Goal: Book appointment/travel/reservation

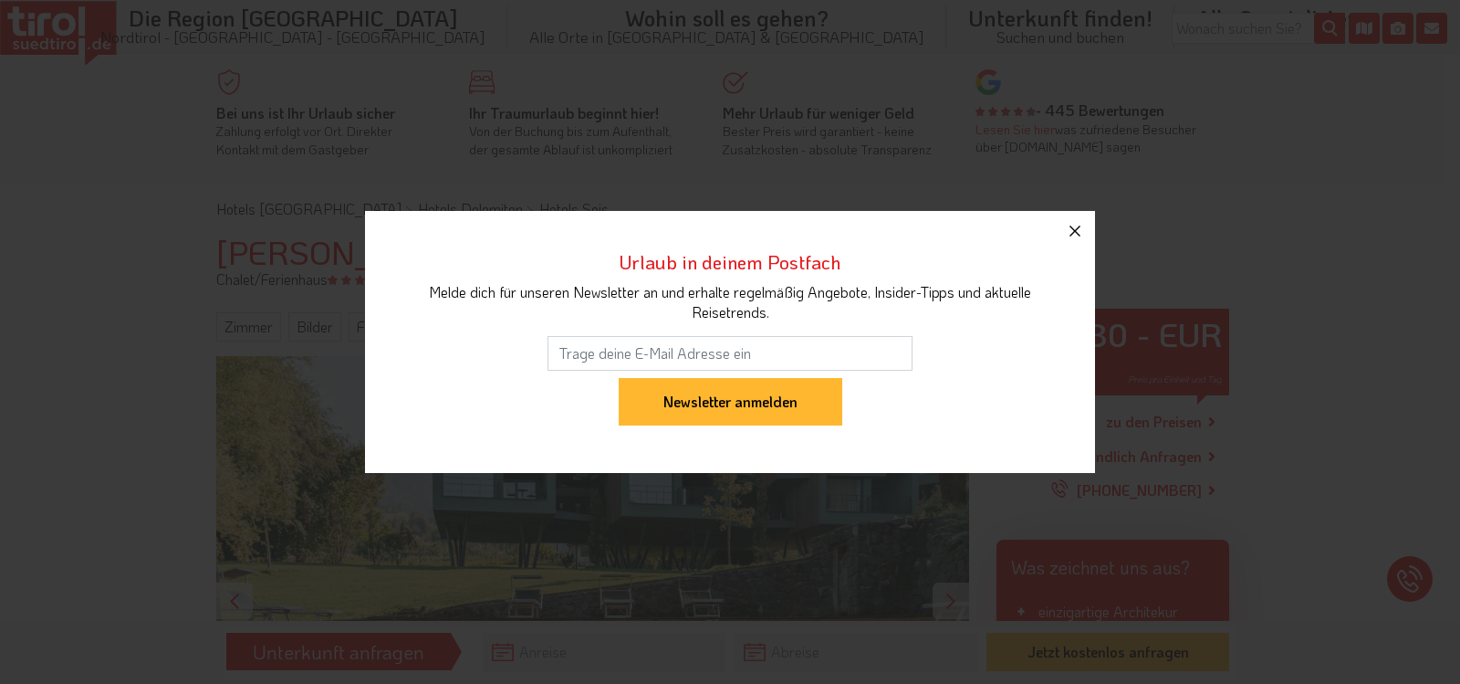
click at [1077, 227] on icon "button" at bounding box center [1075, 231] width 22 height 22
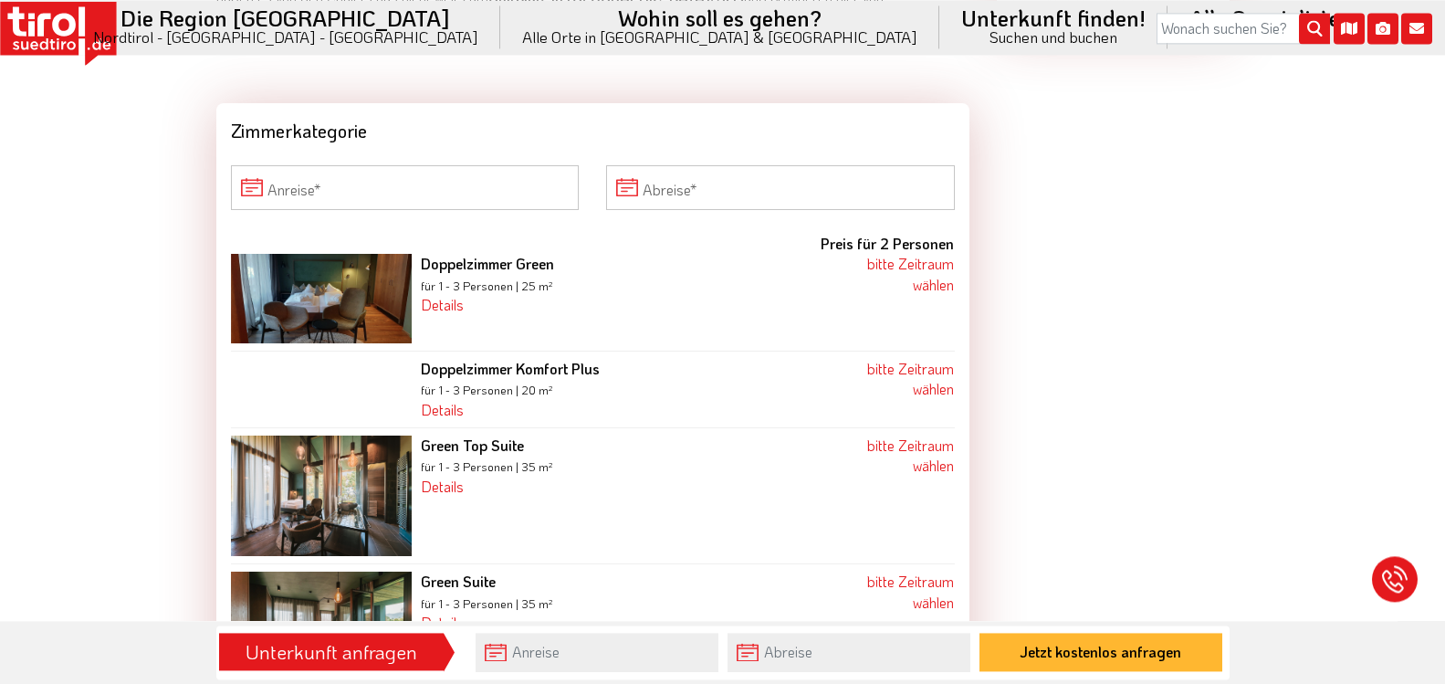
scroll to position [1626, 0]
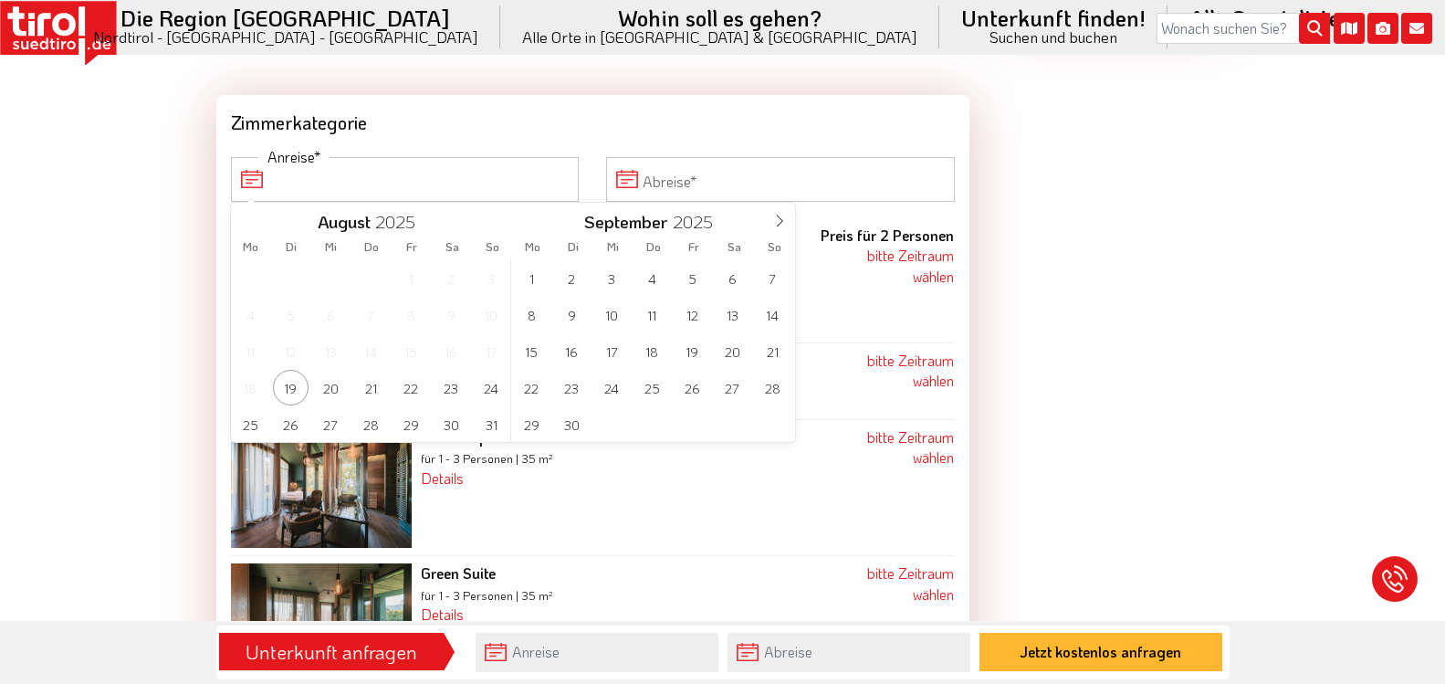
click at [329, 173] on input "Anreise" at bounding box center [405, 179] width 349 height 44
click at [610, 276] on span "3" at bounding box center [612, 278] width 36 height 36
click at [368, 284] on span "4" at bounding box center [371, 278] width 36 height 36
type input "[DATE]"
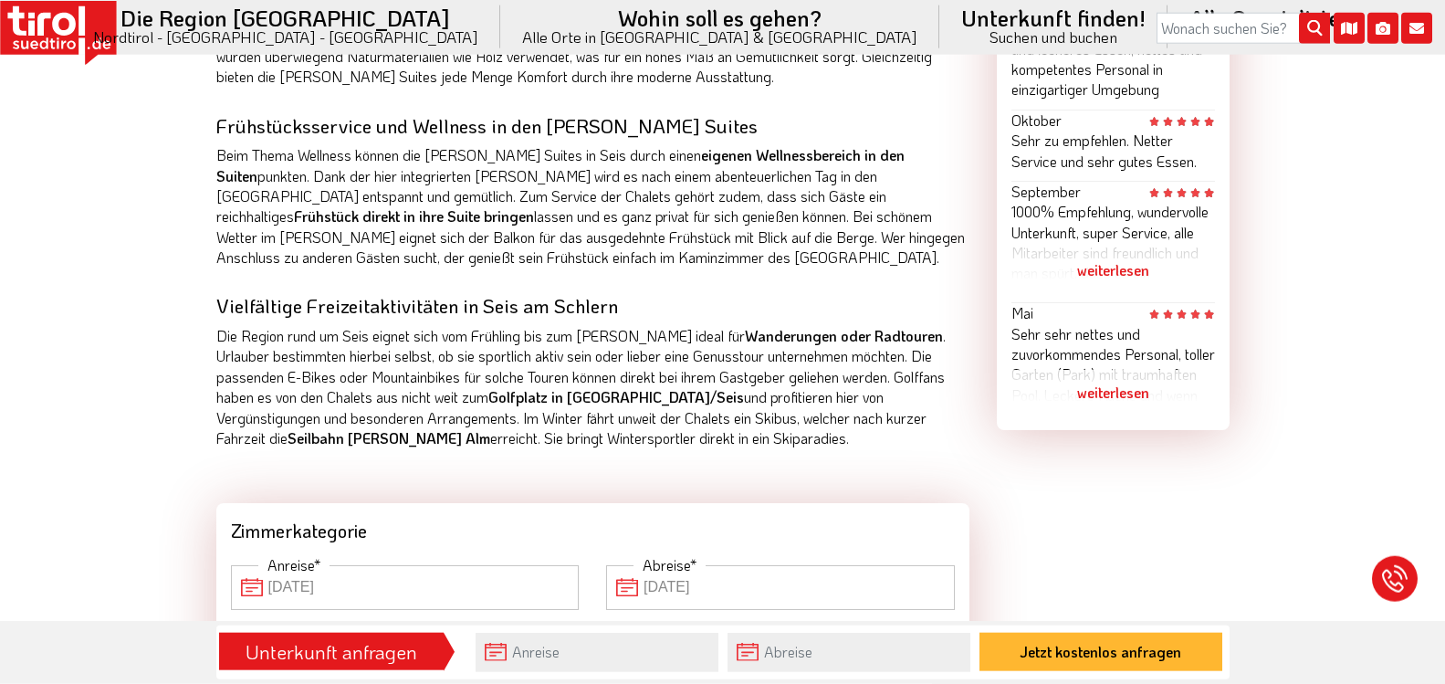
scroll to position [1469, 0]
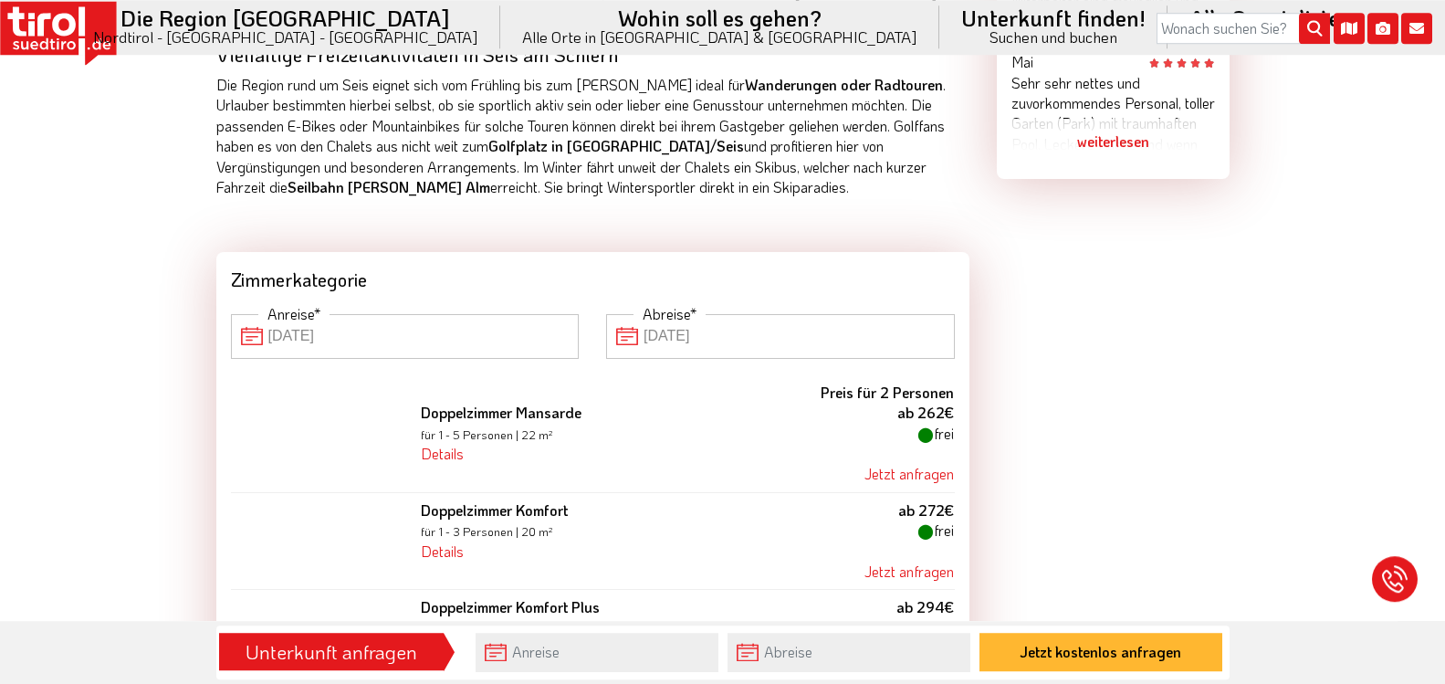
click at [467, 334] on input "[DATE]" at bounding box center [405, 336] width 349 height 44
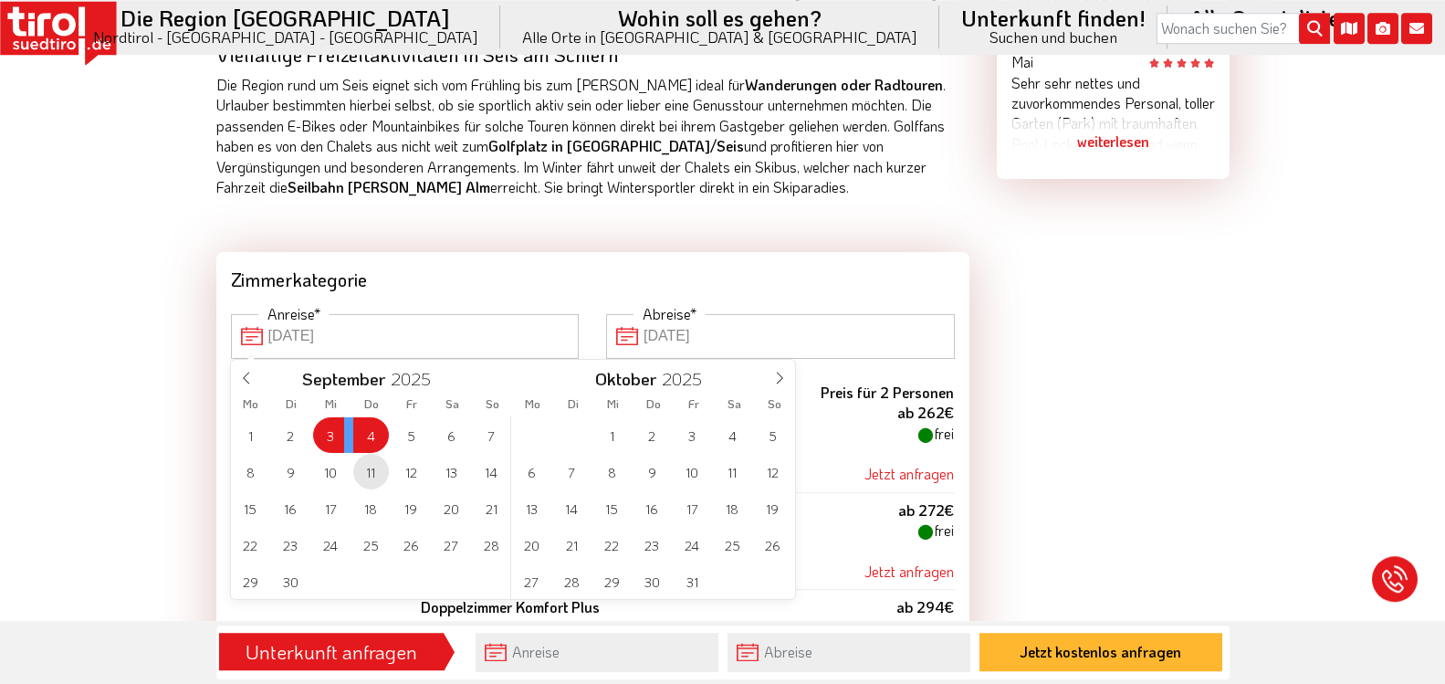
click at [373, 470] on span "11" at bounding box center [371, 472] width 36 height 36
type input "[DATE]"
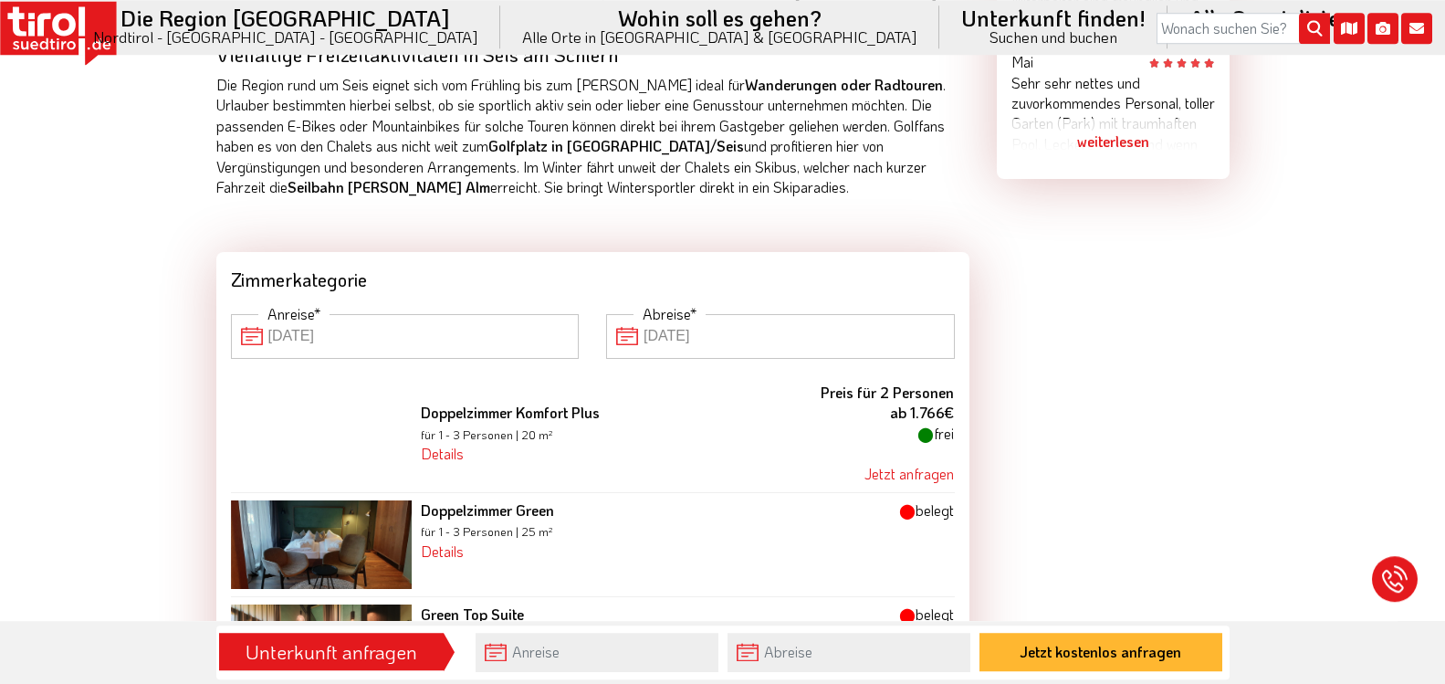
click at [387, 339] on input "[DATE]" at bounding box center [405, 336] width 349 height 44
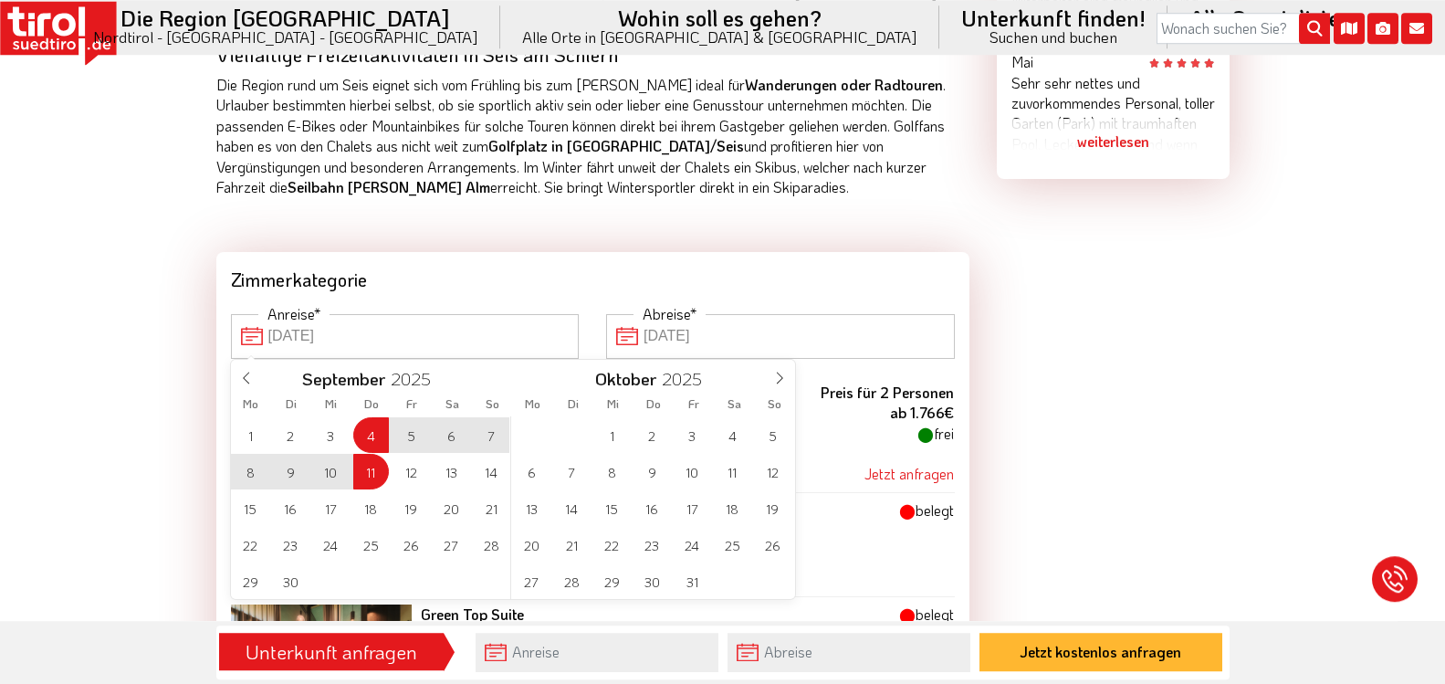
click at [365, 471] on div "1 2 3 4 5 6 7 8 9 10 11 12 13 14 15 16 17 18 19 20 21 22 23 24 25 26 27 28 29 3…" at bounding box center [371, 507] width 281 height 183
click at [377, 467] on div "1 2 3 4 5 6 7 8 9 10 11 12 13 14 15 16 17 18 19 20 21 22 23 24 25 26 27 28 29 3…" at bounding box center [371, 507] width 281 height 183
click at [358, 324] on input "[DATE]" at bounding box center [405, 336] width 349 height 44
click at [370, 468] on div "1 2 3 4 5 6 7 8 9 10 11 12 13 14 15 16 17 18 19 20 21 22 23 24 25 26 27 28 29 3…" at bounding box center [371, 507] width 281 height 183
click at [281, 338] on input "[DATE]" at bounding box center [405, 336] width 349 height 44
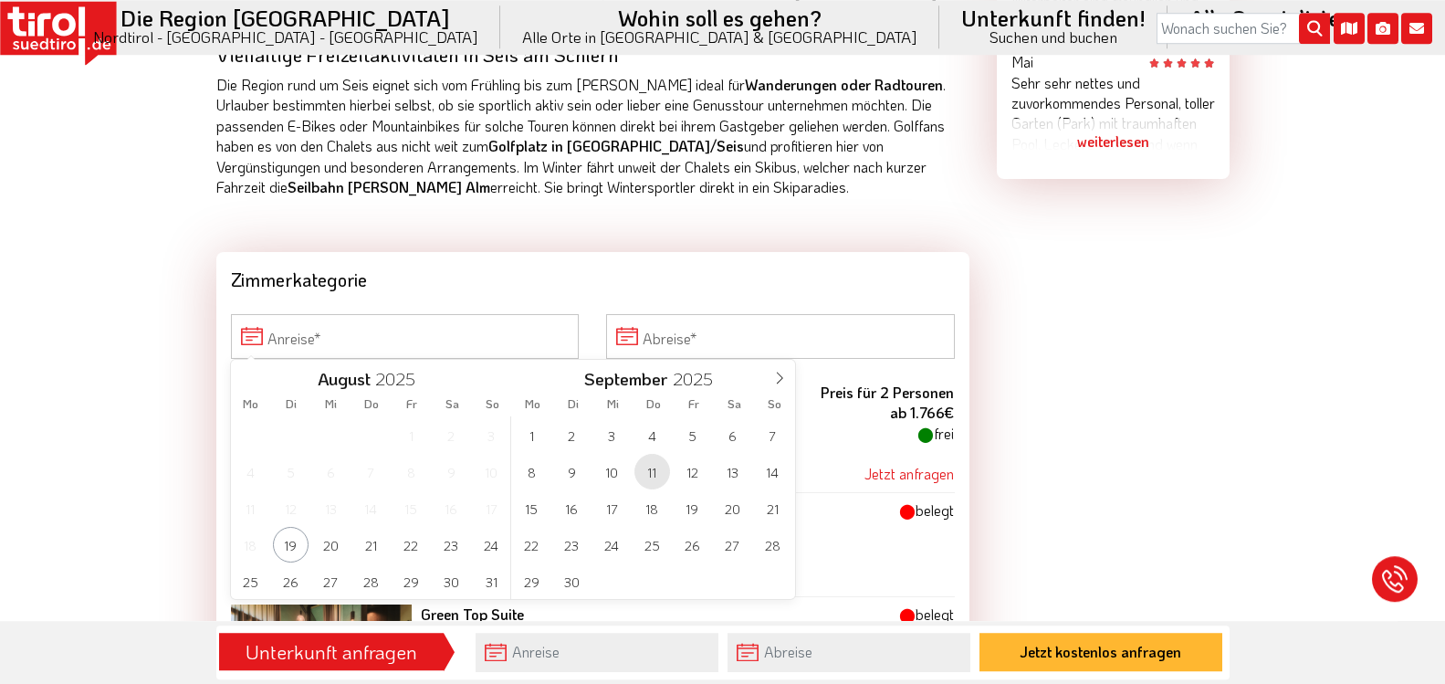
click at [653, 469] on span "11" at bounding box center [652, 472] width 36 height 36
click at [417, 469] on span "12" at bounding box center [411, 472] width 36 height 36
type input "[DATE]"
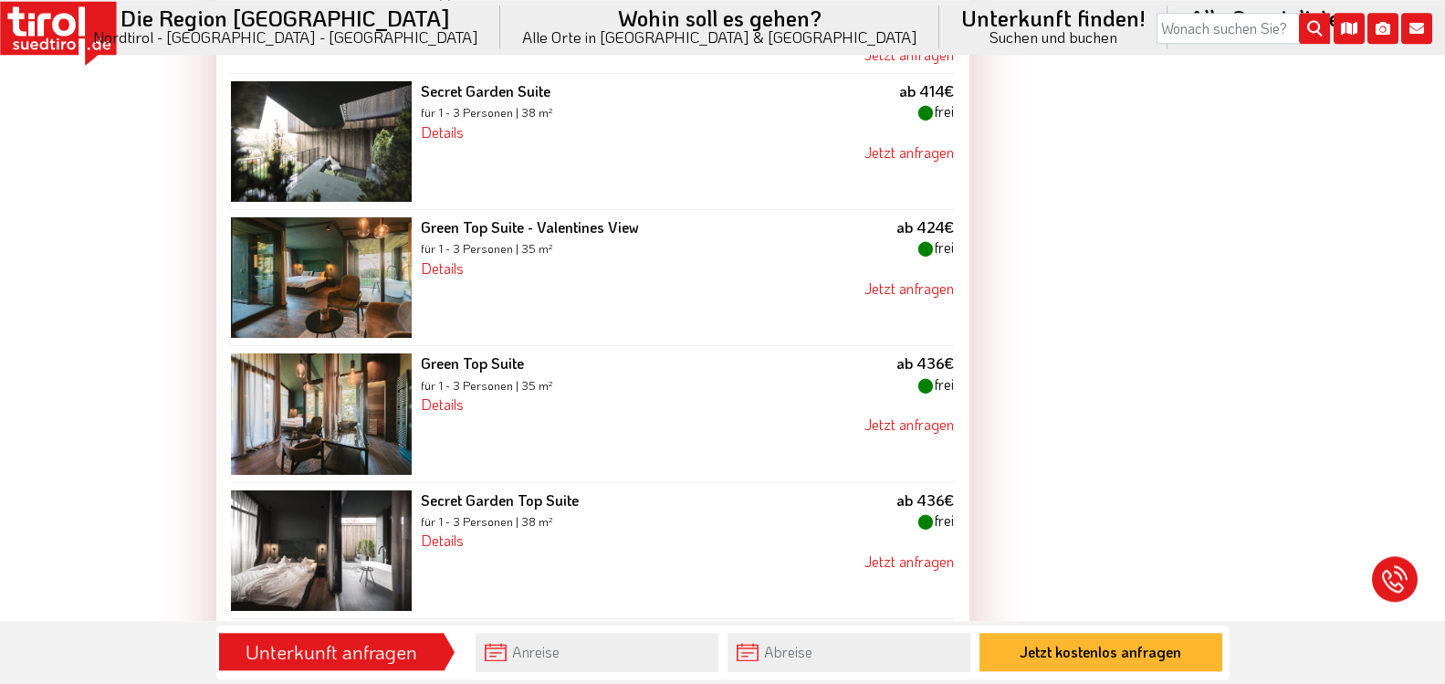
scroll to position [2073, 0]
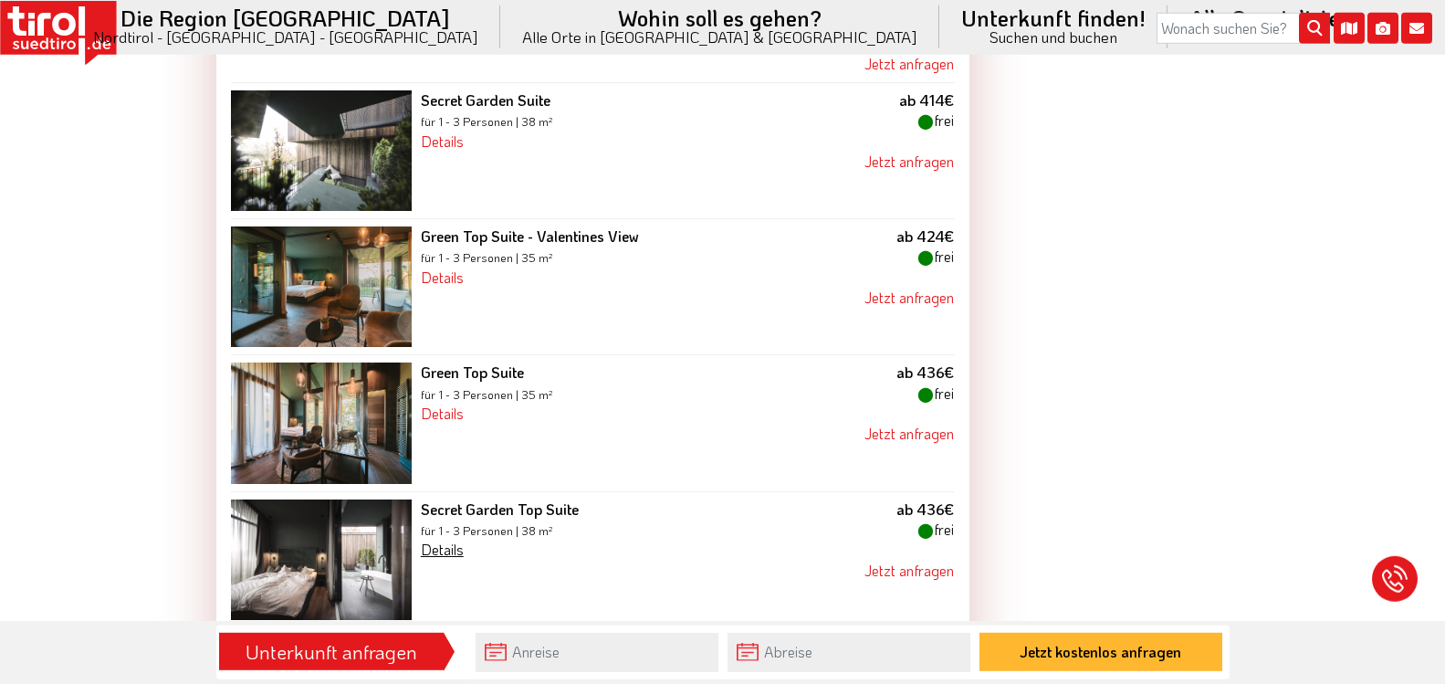
click at [449, 556] on link "Details" at bounding box center [442, 548] width 43 height 19
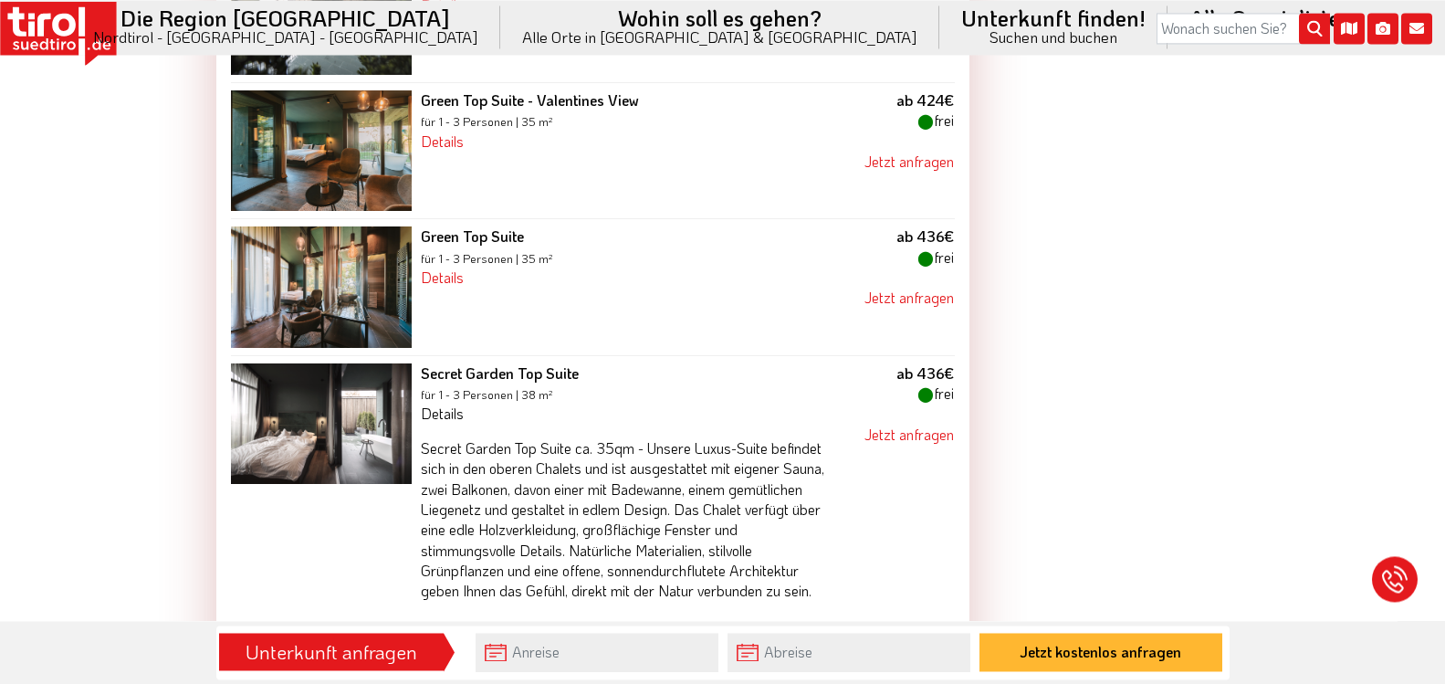
scroll to position [2217, 0]
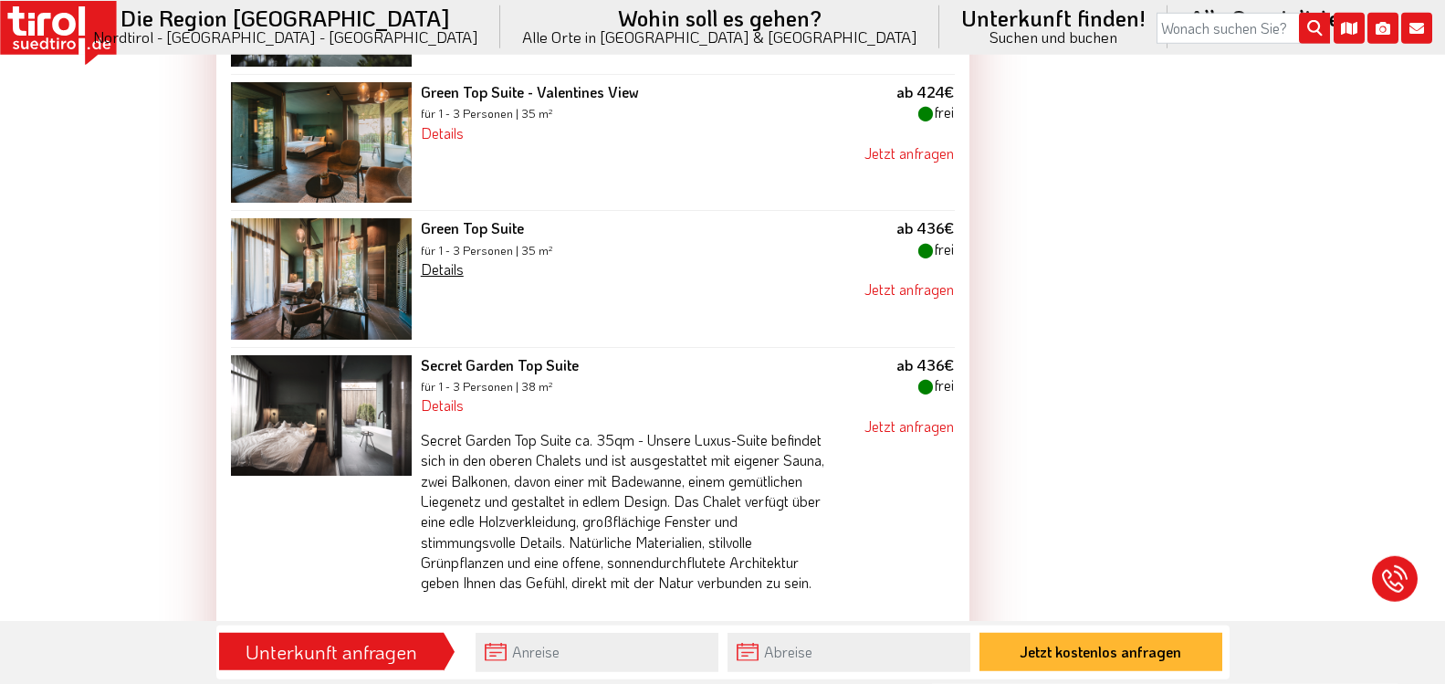
click at [446, 277] on link "Details" at bounding box center [442, 268] width 43 height 19
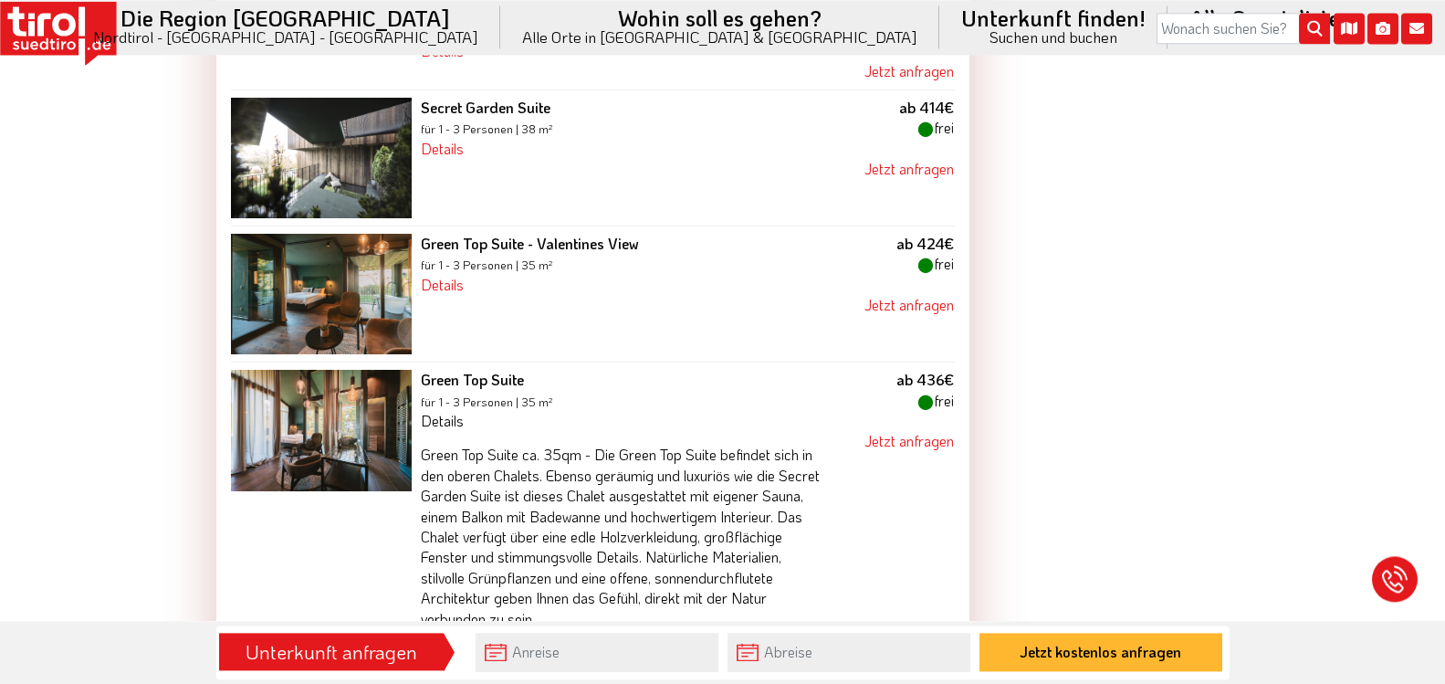
scroll to position [2038, 0]
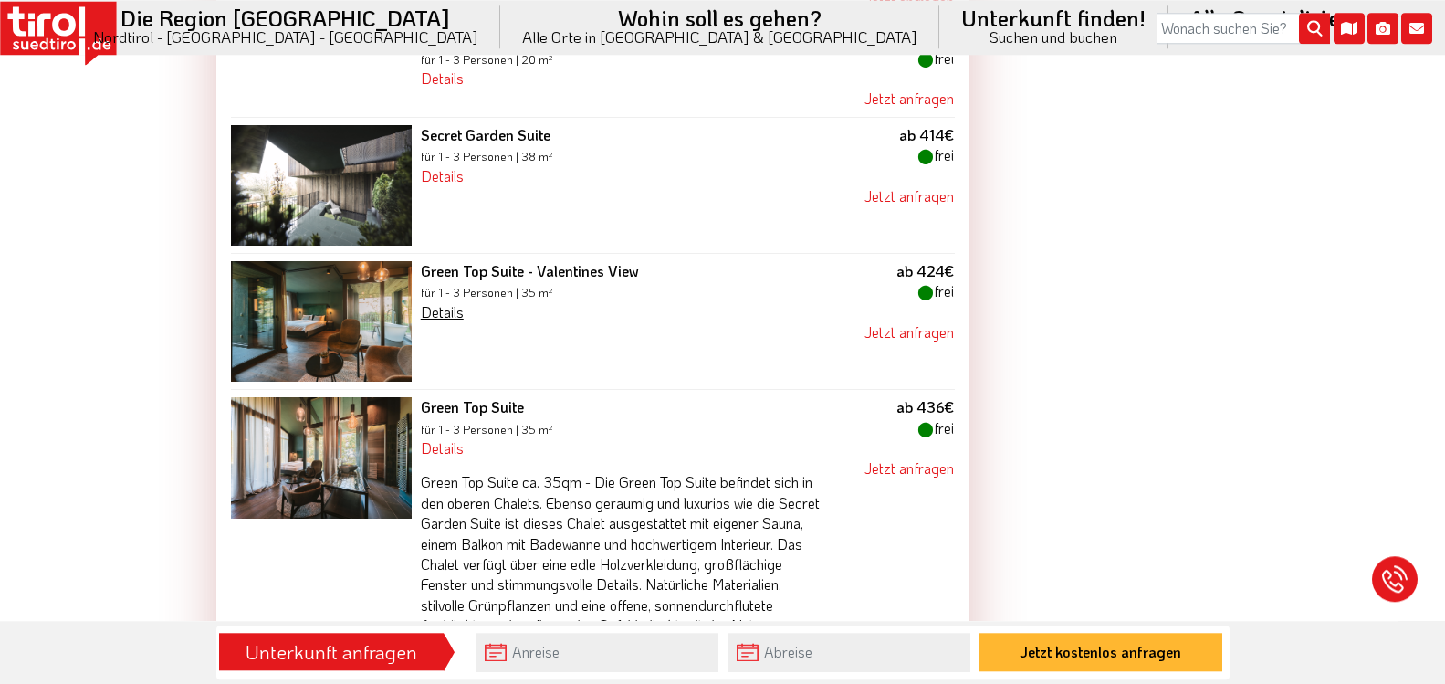
click at [454, 312] on link "Details" at bounding box center [442, 311] width 43 height 19
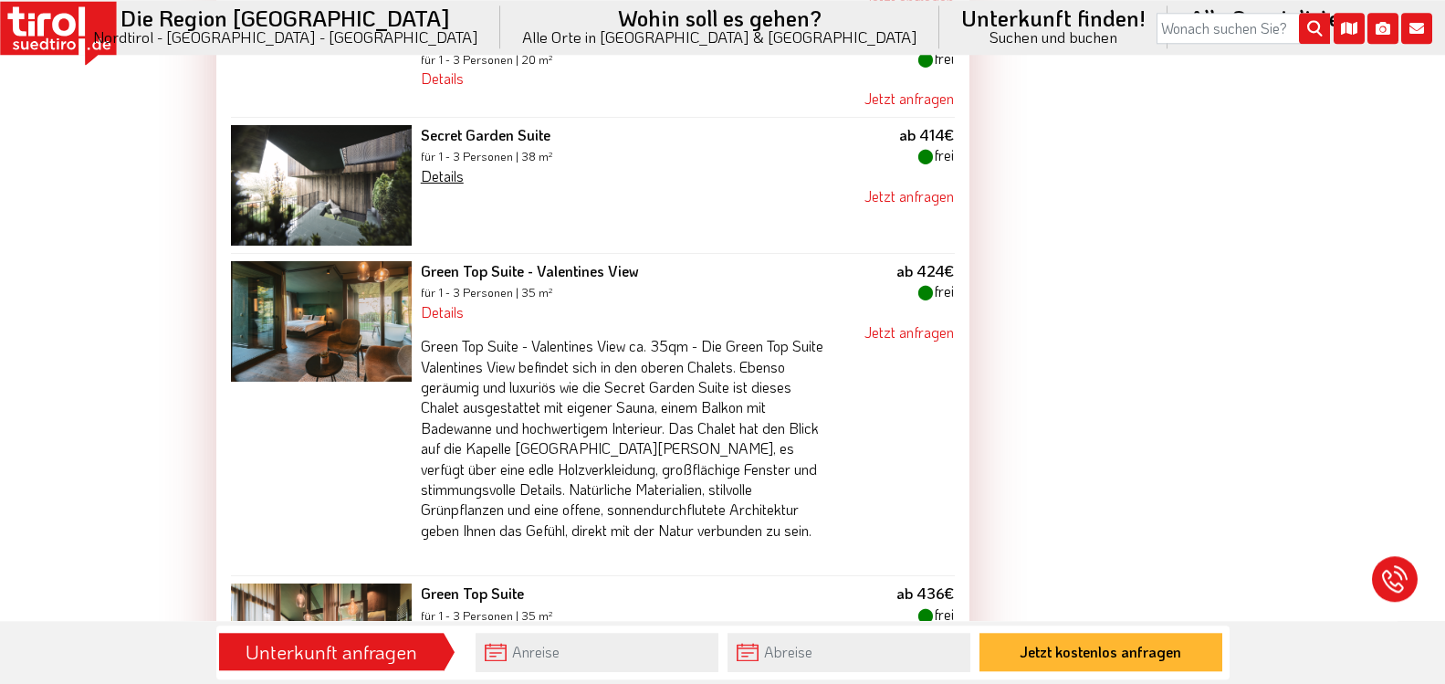
click at [444, 180] on link "Details" at bounding box center [442, 175] width 43 height 19
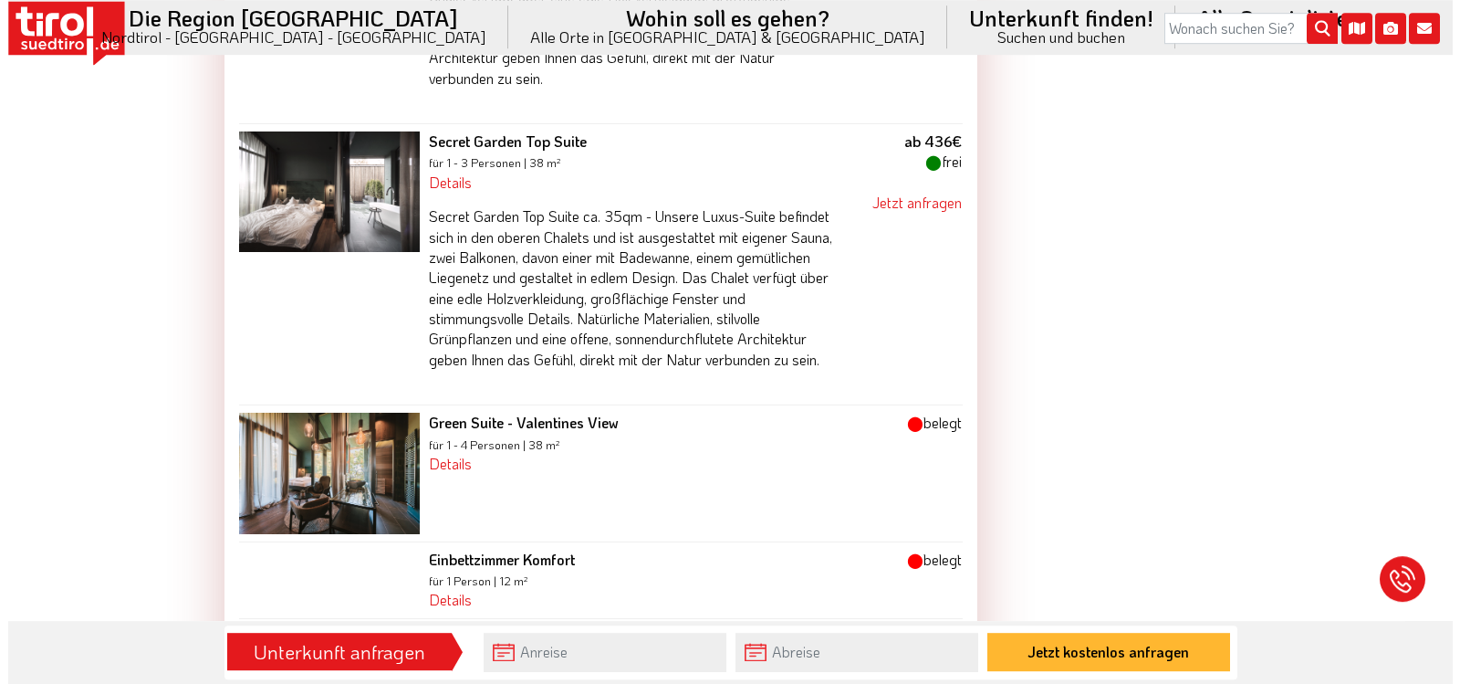
scroll to position [2946, 0]
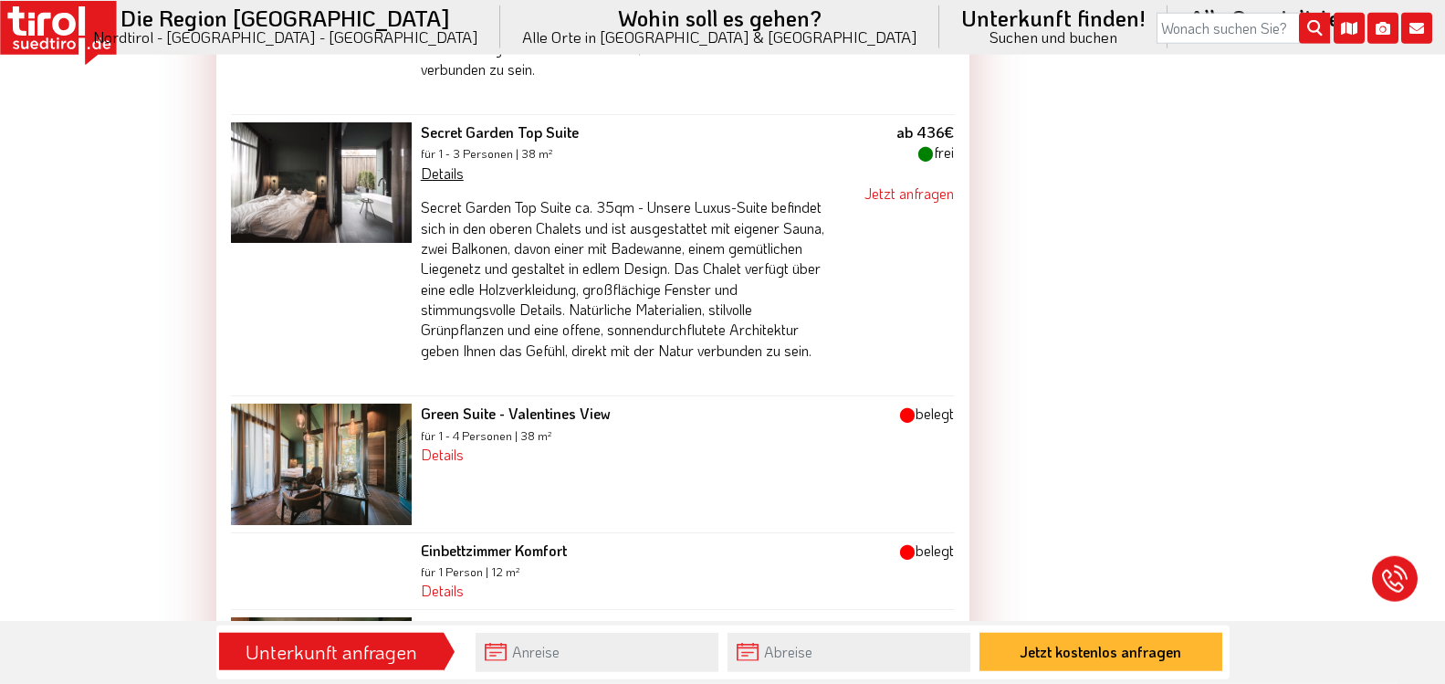
click at [455, 175] on link "Details" at bounding box center [442, 172] width 43 height 19
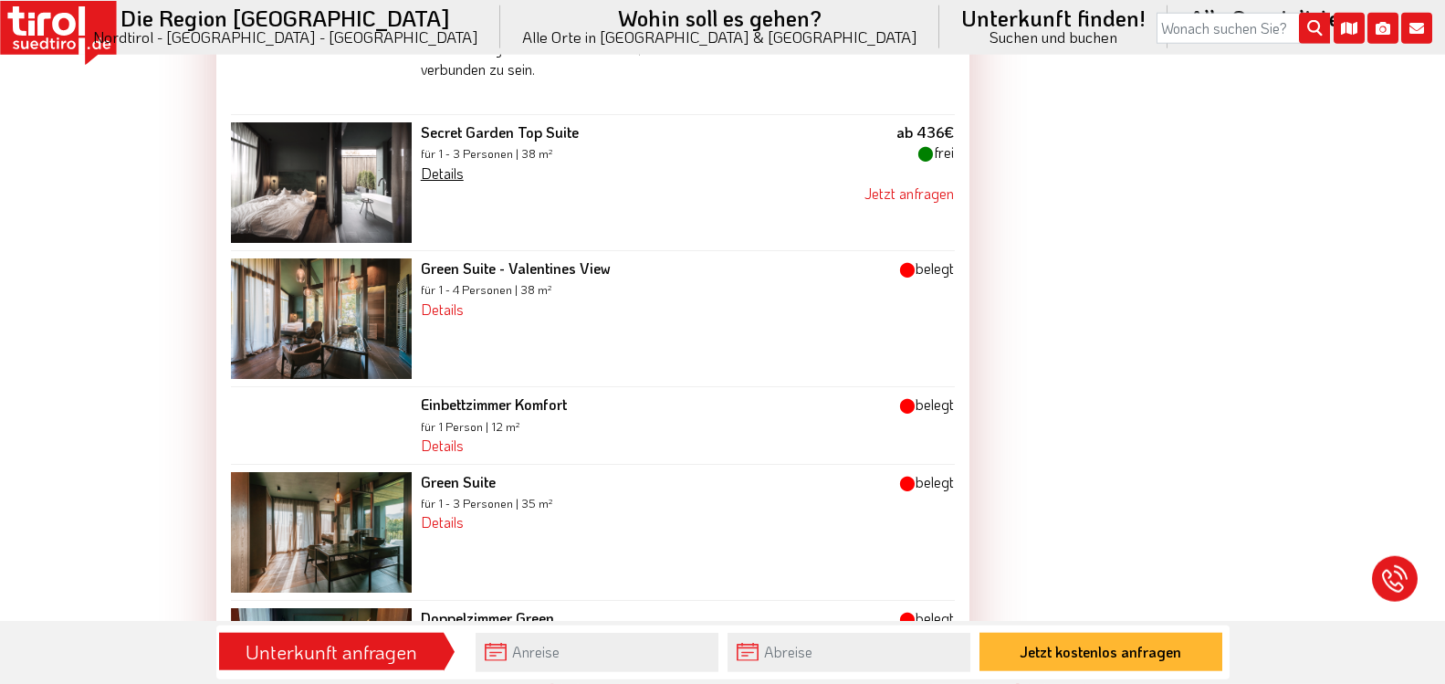
click at [455, 175] on link "Details" at bounding box center [442, 172] width 43 height 19
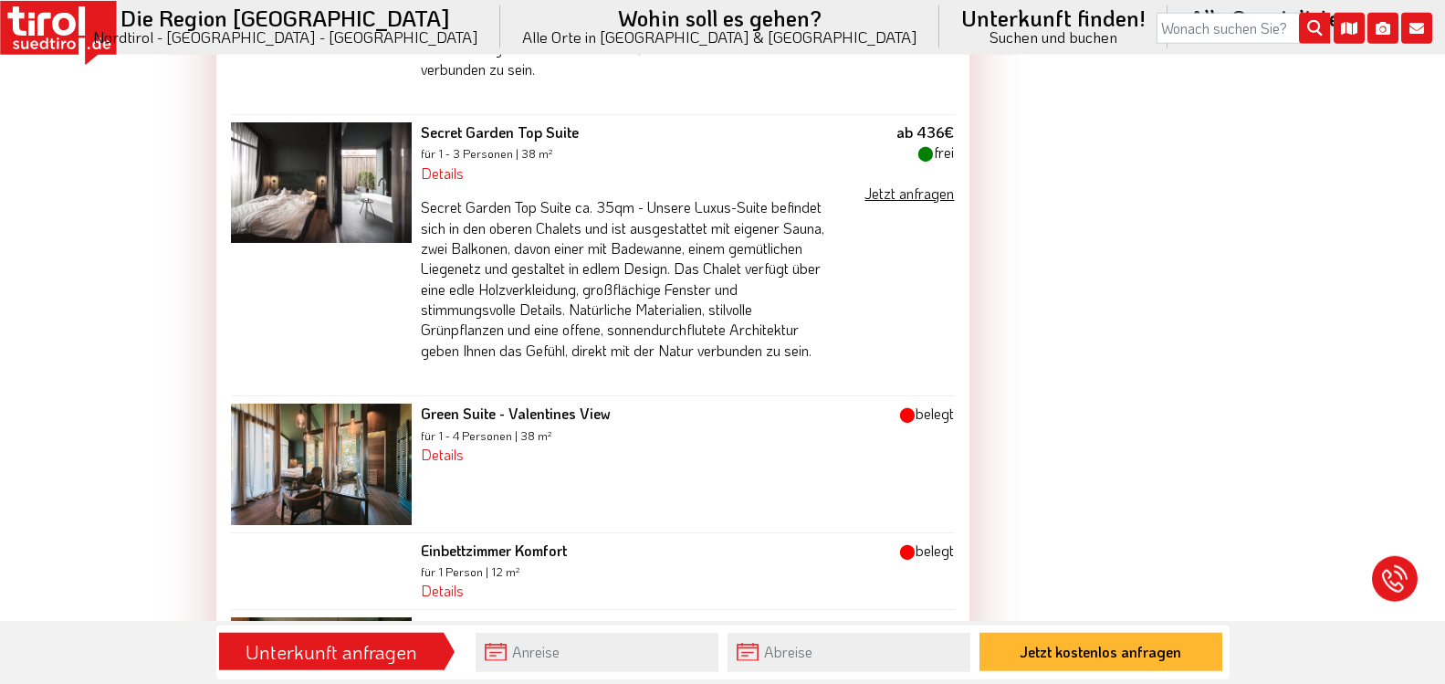
click at [925, 195] on link "Jetzt anfragen" at bounding box center [908, 192] width 89 height 19
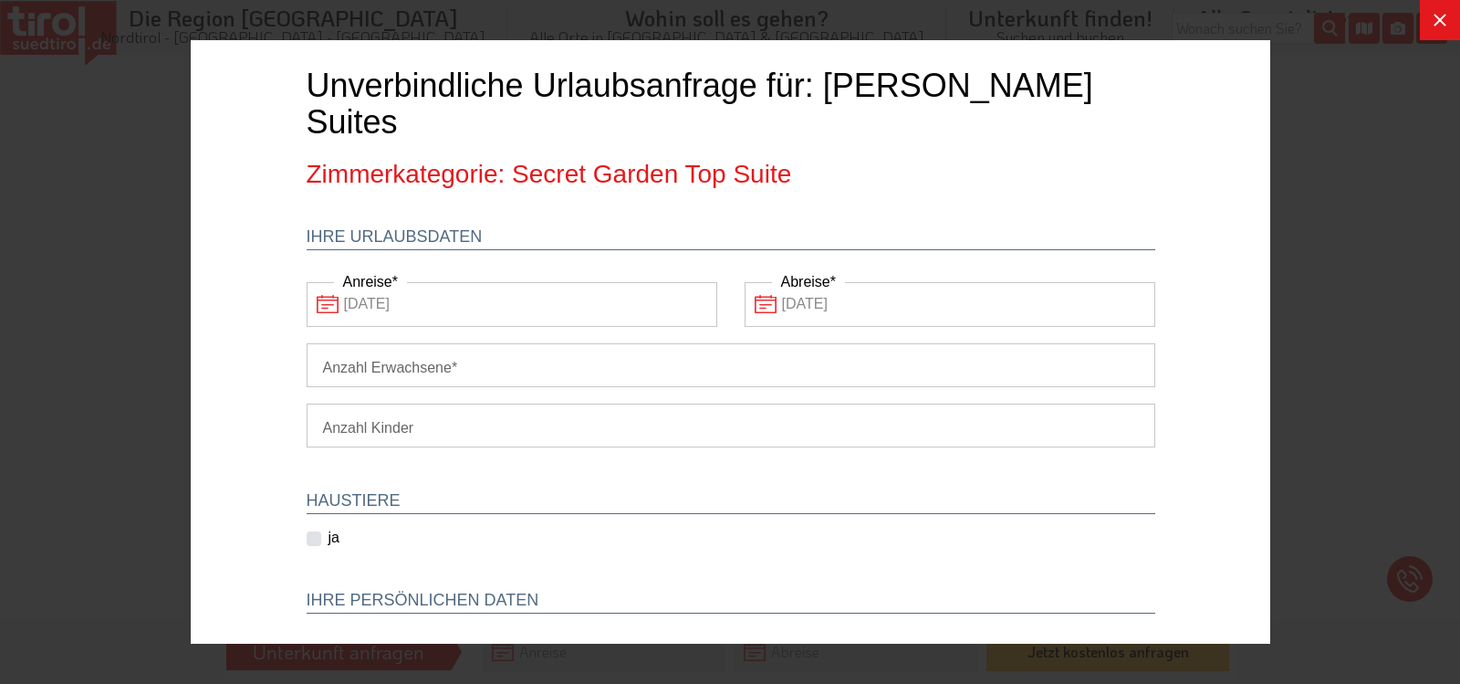
scroll to position [0, 0]
click at [637, 343] on input "Anzahl Erwachsene" at bounding box center [730, 365] width 849 height 44
type input "2"
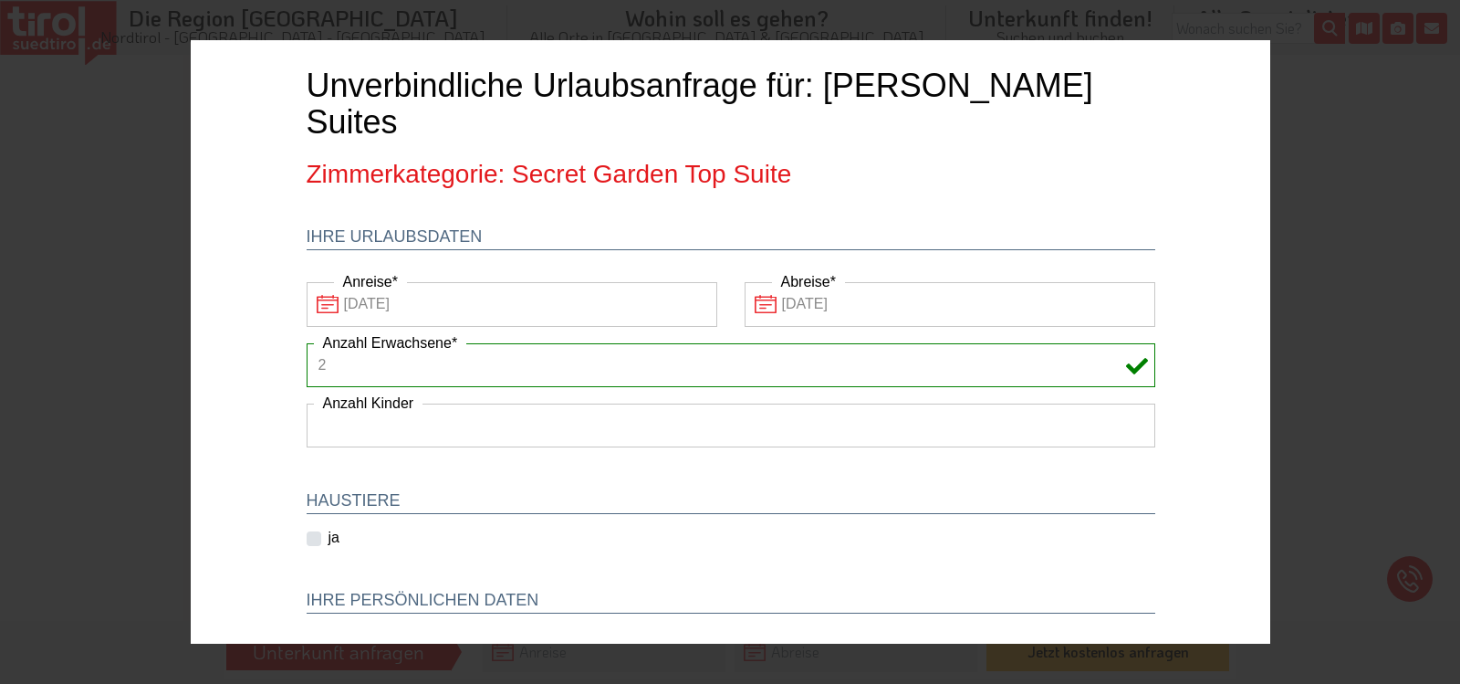
click at [306, 403] on select "1 2 3 4 5 6" at bounding box center [730, 425] width 849 height 44
click option at bounding box center [190, 40] width 0 height 0
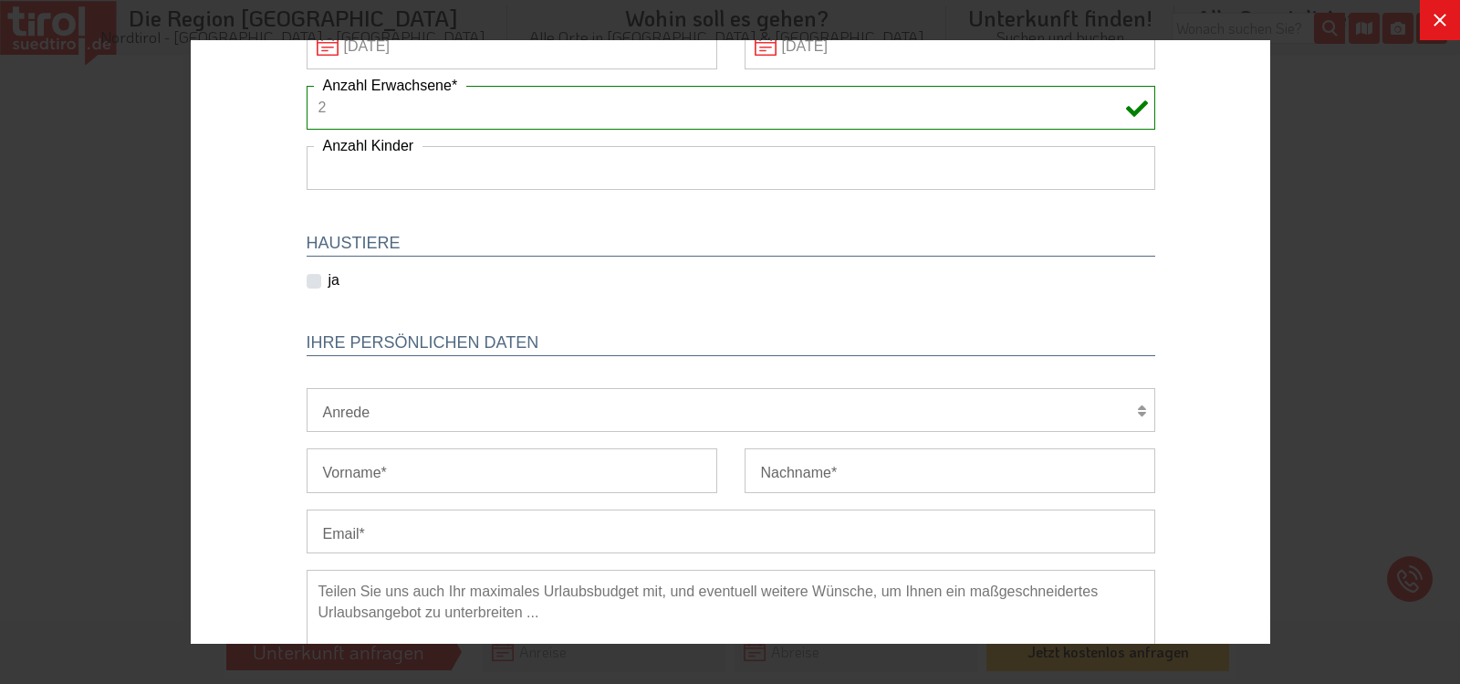
scroll to position [280, 0]
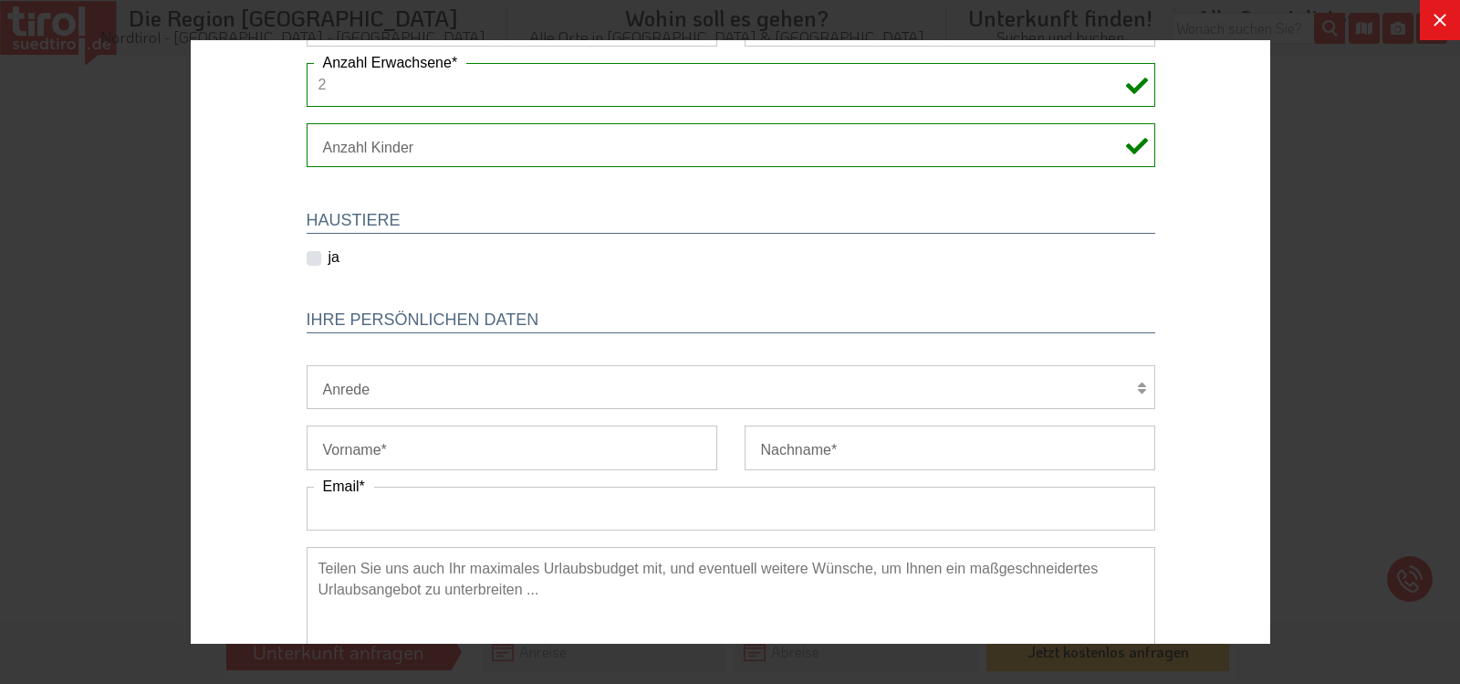
click at [783, 486] on input "Email" at bounding box center [730, 508] width 849 height 44
type input "[EMAIL_ADDRESS][DOMAIN_NAME]"
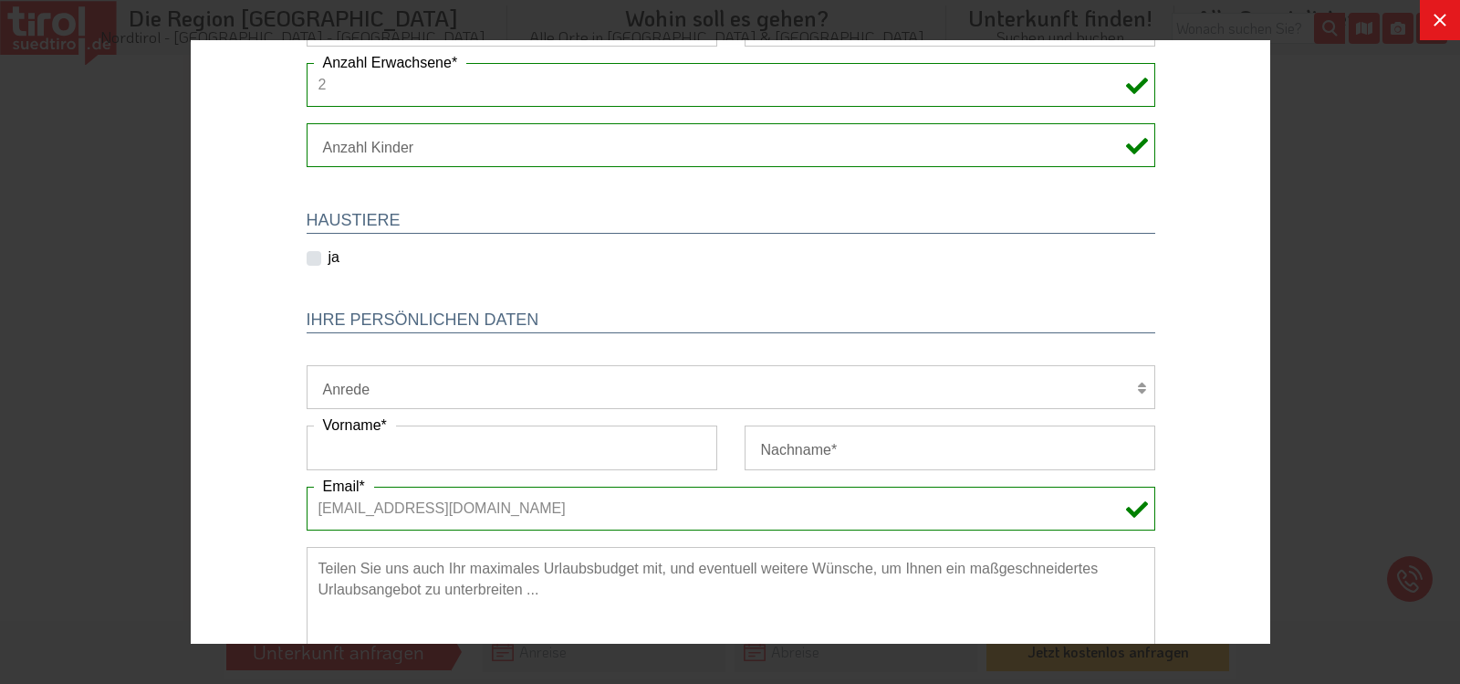
click at [593, 425] on input "Vorname" at bounding box center [511, 447] width 411 height 44
type input "[PERSON_NAME]"
type input "Benzing"
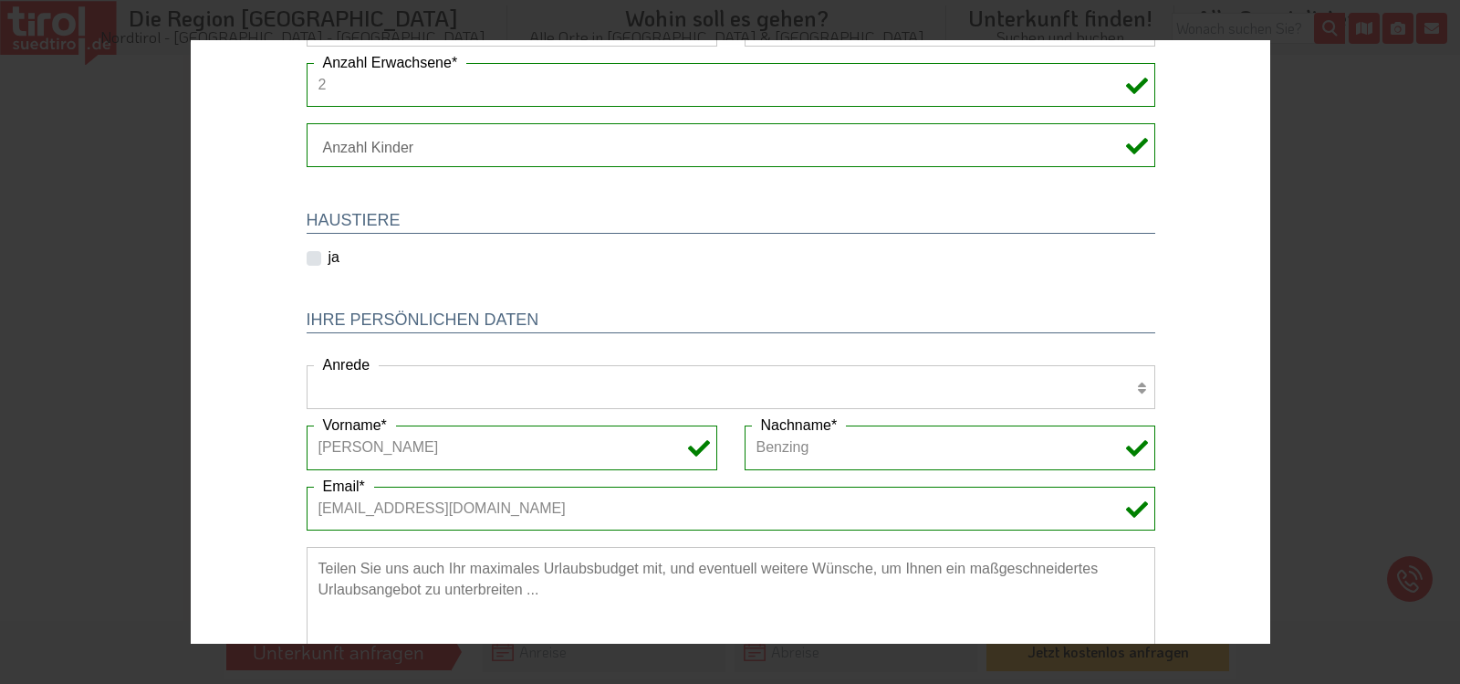
click at [306, 365] on select "Herr Frau Familie" at bounding box center [730, 387] width 849 height 44
select select "Herr"
click option "Herr" at bounding box center [190, 40] width 0 height 0
click at [609, 592] on textarea at bounding box center [730, 638] width 849 height 183
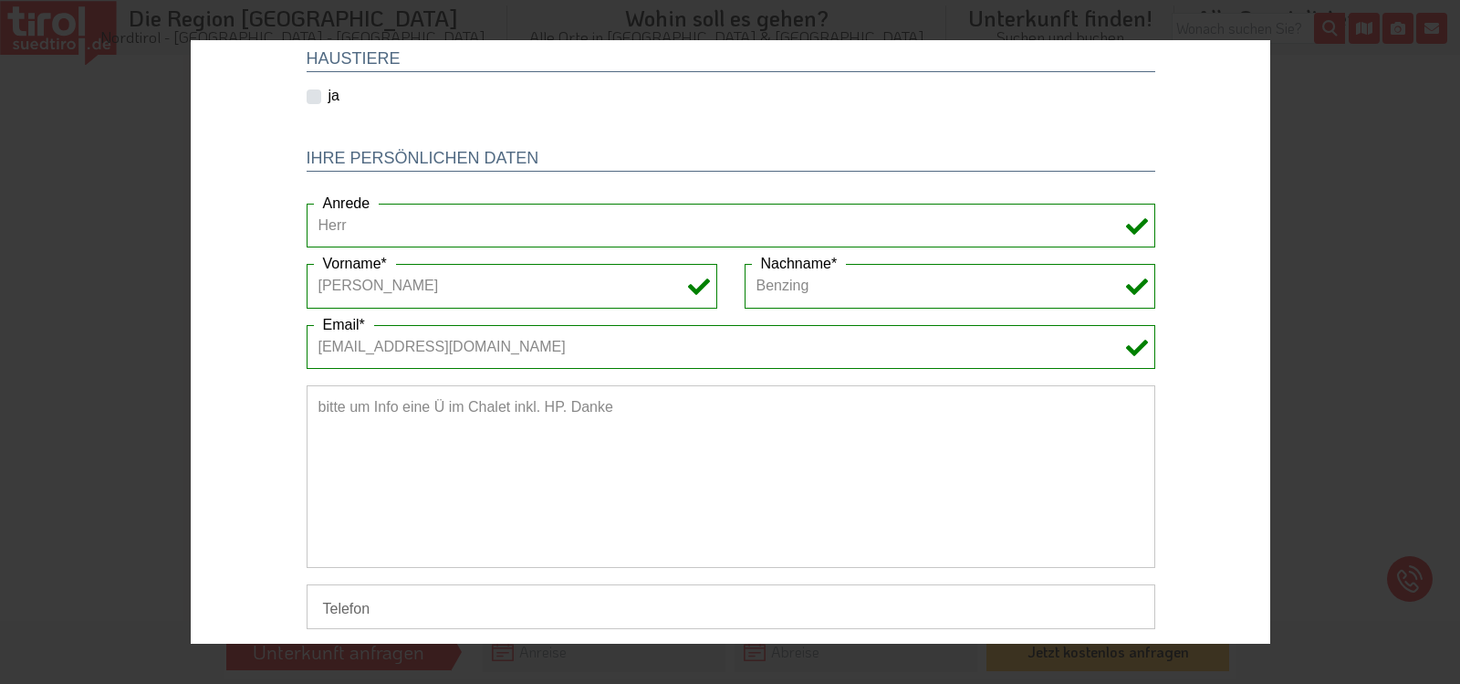
scroll to position [512, 0]
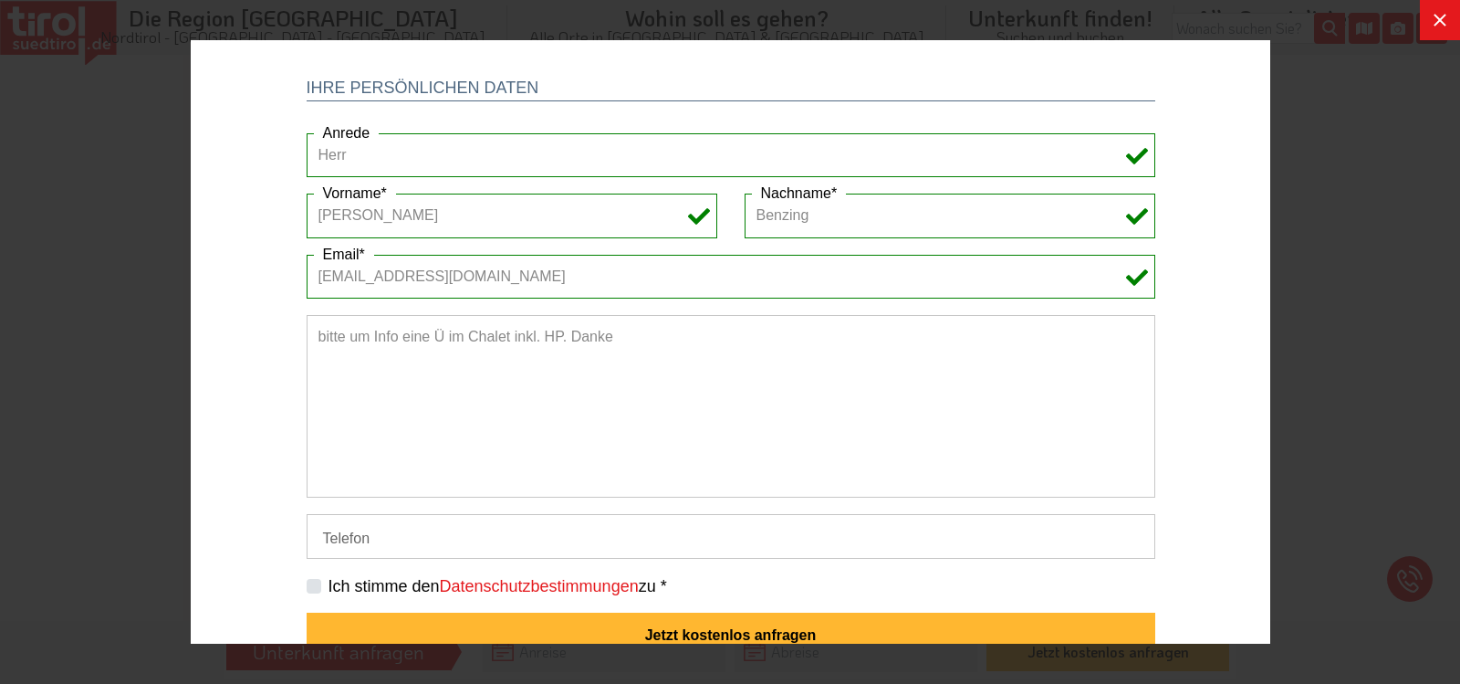
type textarea "bitte um Info eine Ü im Chalet inkl. HP. Danke"
click at [328, 575] on label "Ich stimme den Datenschutzbestimmungen zu *" at bounding box center [497, 586] width 339 height 23
click at [309, 579] on input "Ich stimme den Datenschutzbestimmungen zu *" at bounding box center [733, 585] width 849 height 12
checkbox input "true"
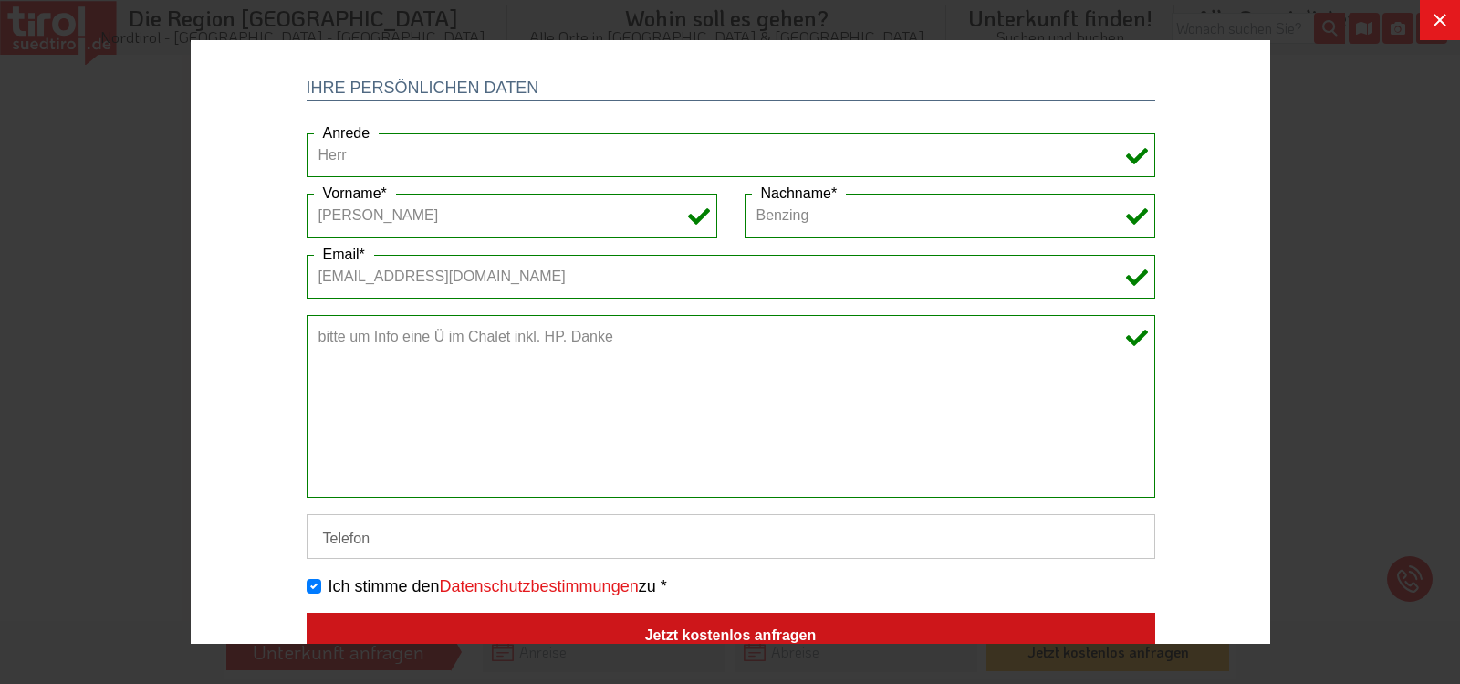
click at [666, 612] on button "Jetzt kostenlos anfragen" at bounding box center [730, 635] width 849 height 47
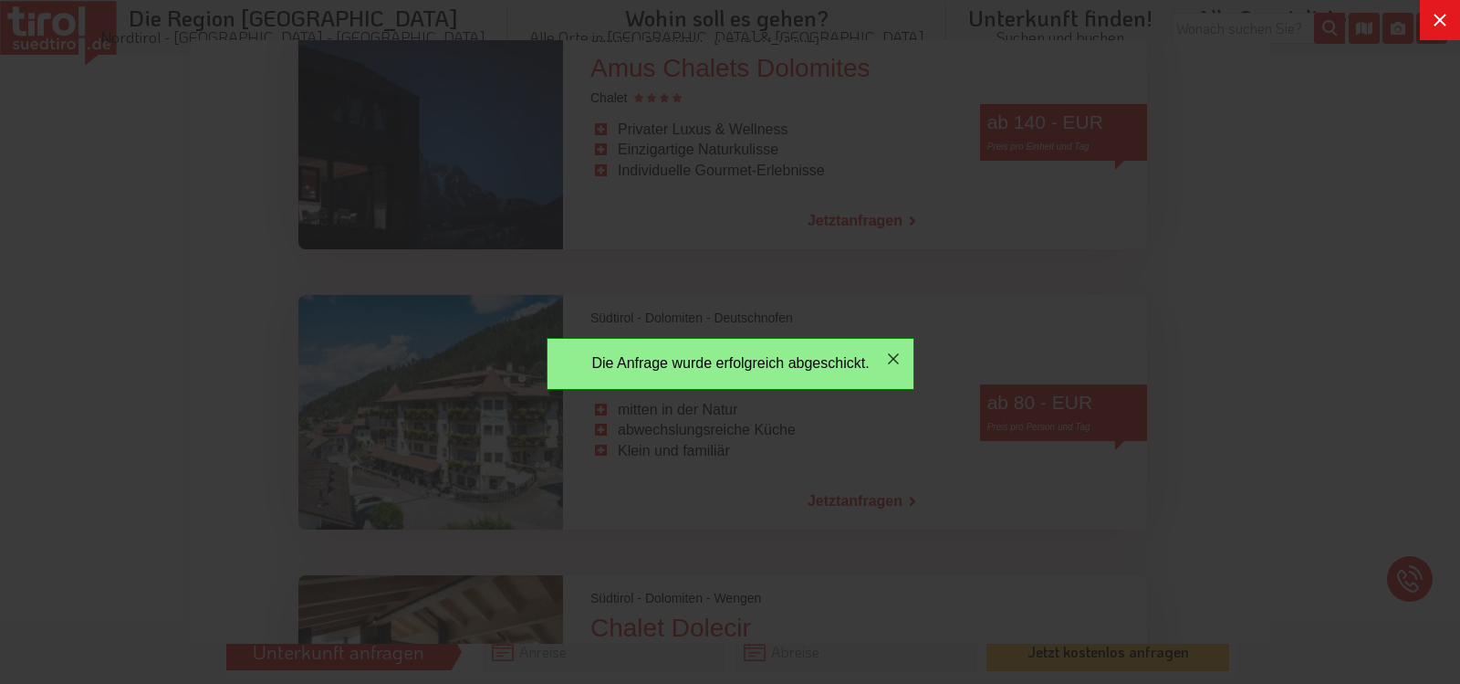
scroll to position [0, 0]
